Goal: Task Accomplishment & Management: Manage account settings

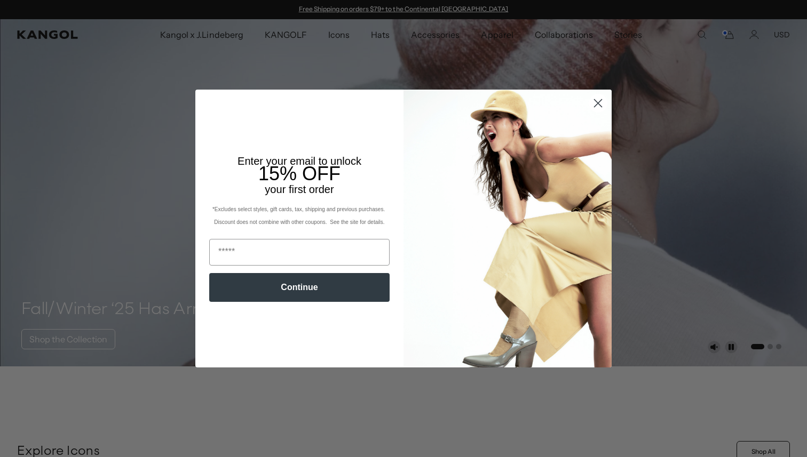
scroll to position [0, 220]
click at [599, 104] on circle "Close dialog" at bounding box center [598, 103] width 18 height 18
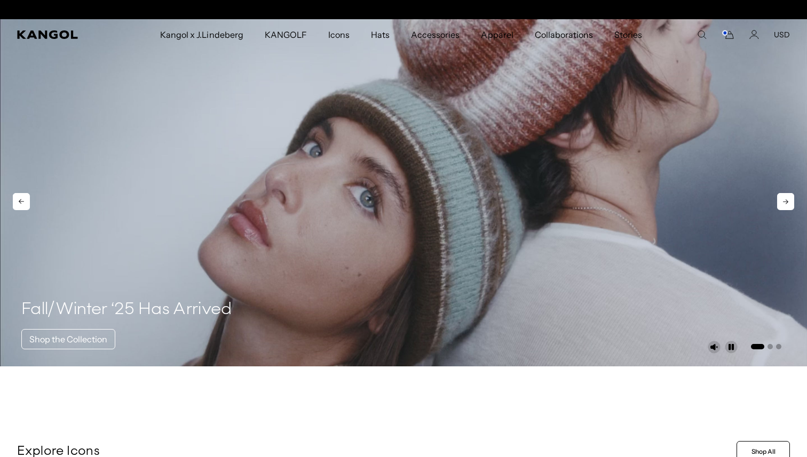
scroll to position [0, 0]
click at [753, 33] on icon "Account" at bounding box center [754, 35] width 10 height 10
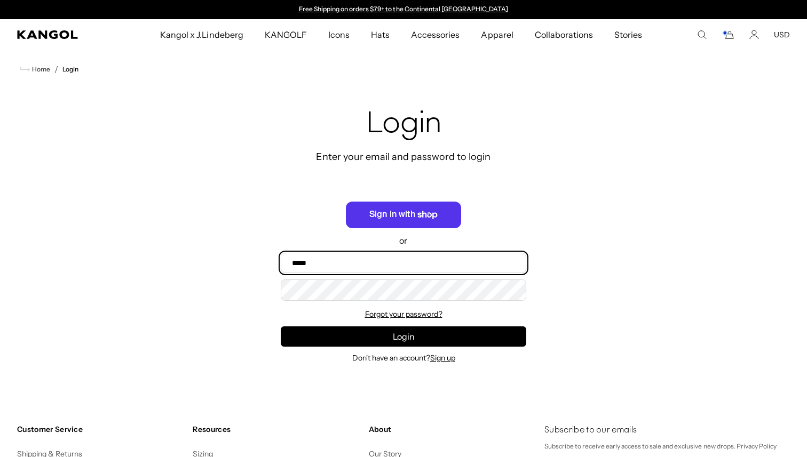
click at [401, 264] on input "Email" at bounding box center [403, 263] width 245 height 20
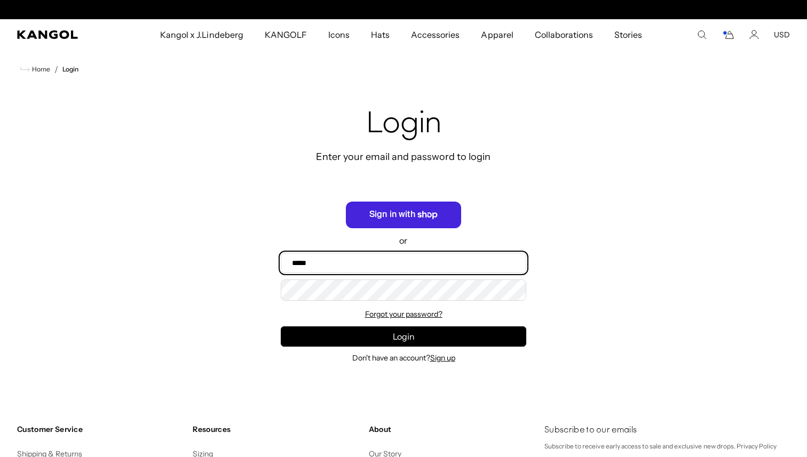
scroll to position [0, 220]
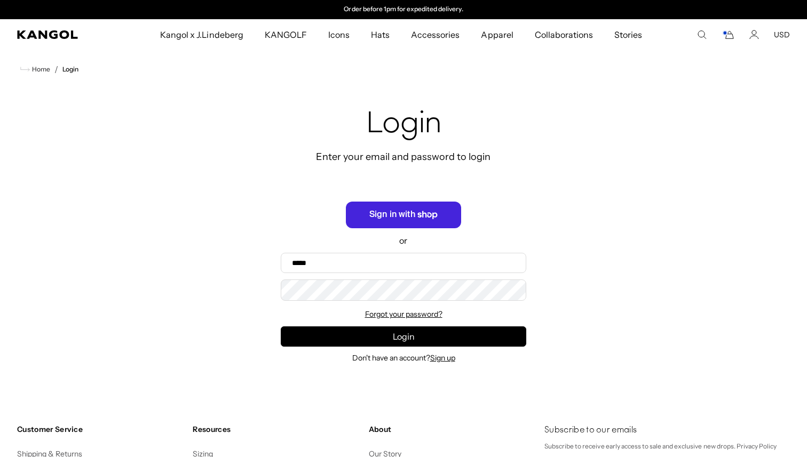
click at [399, 219] on span "Sign in with Shop" at bounding box center [403, 215] width 115 height 27
click at [757, 36] on icon "Account" at bounding box center [754, 35] width 10 height 10
